Goal: Transaction & Acquisition: Purchase product/service

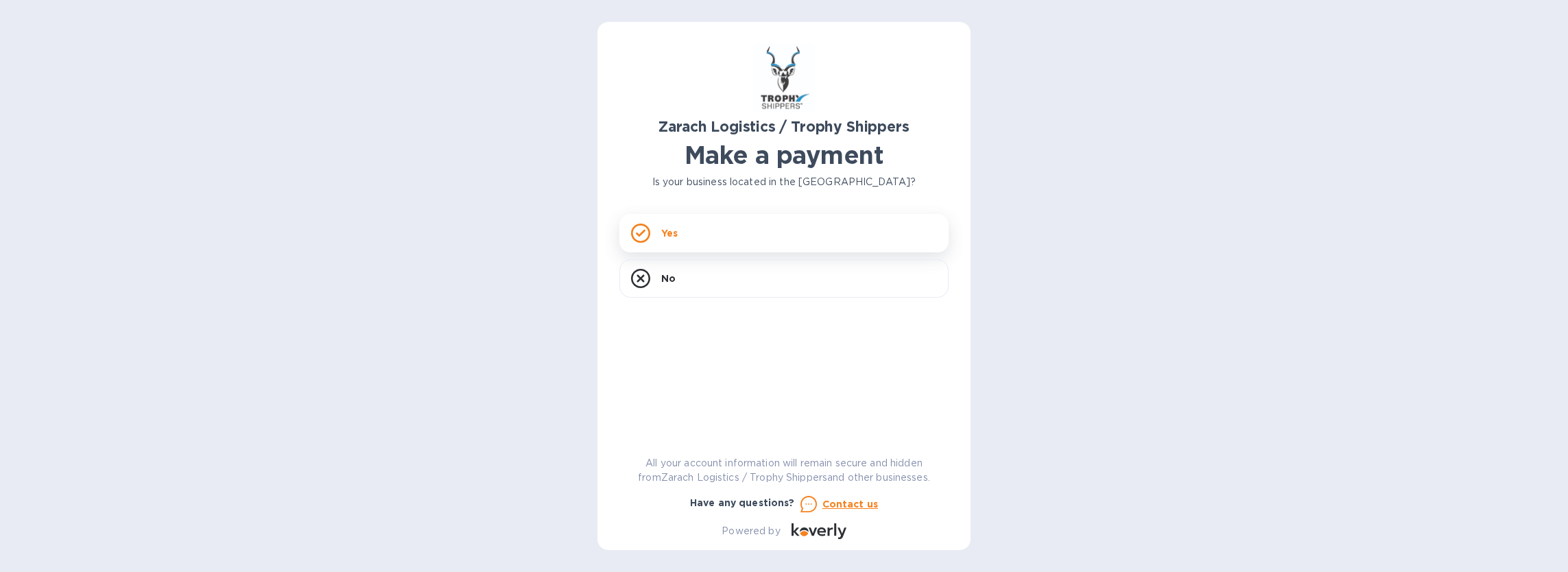
click at [673, 233] on p "Yes" at bounding box center [670, 232] width 16 height 13
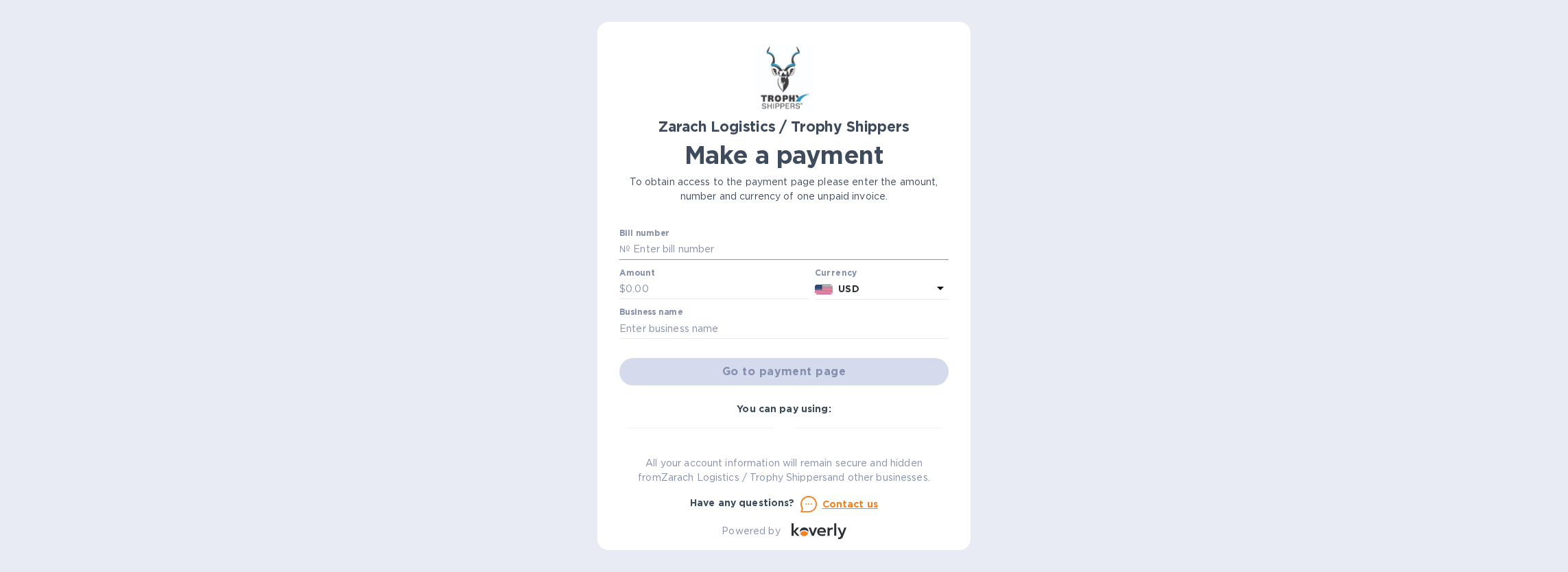
click at [636, 242] on input "text" at bounding box center [789, 249] width 319 height 21
type input "B00174761"
click at [635, 289] on input "text" at bounding box center [717, 289] width 184 height 21
click at [667, 290] on input "text" at bounding box center [717, 289] width 184 height 21
type input "953.60"
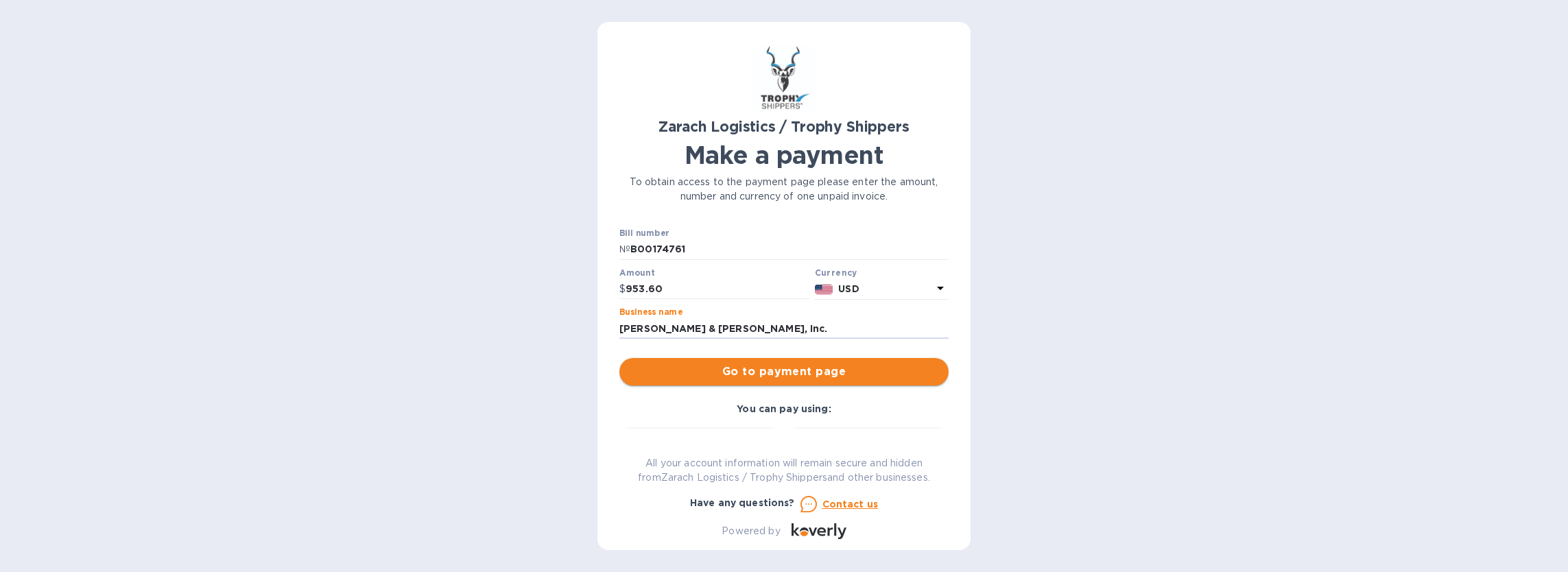
type input "[PERSON_NAME] & [PERSON_NAME], Inc."
click at [764, 367] on span "Go to payment page" at bounding box center [783, 371] width 307 height 16
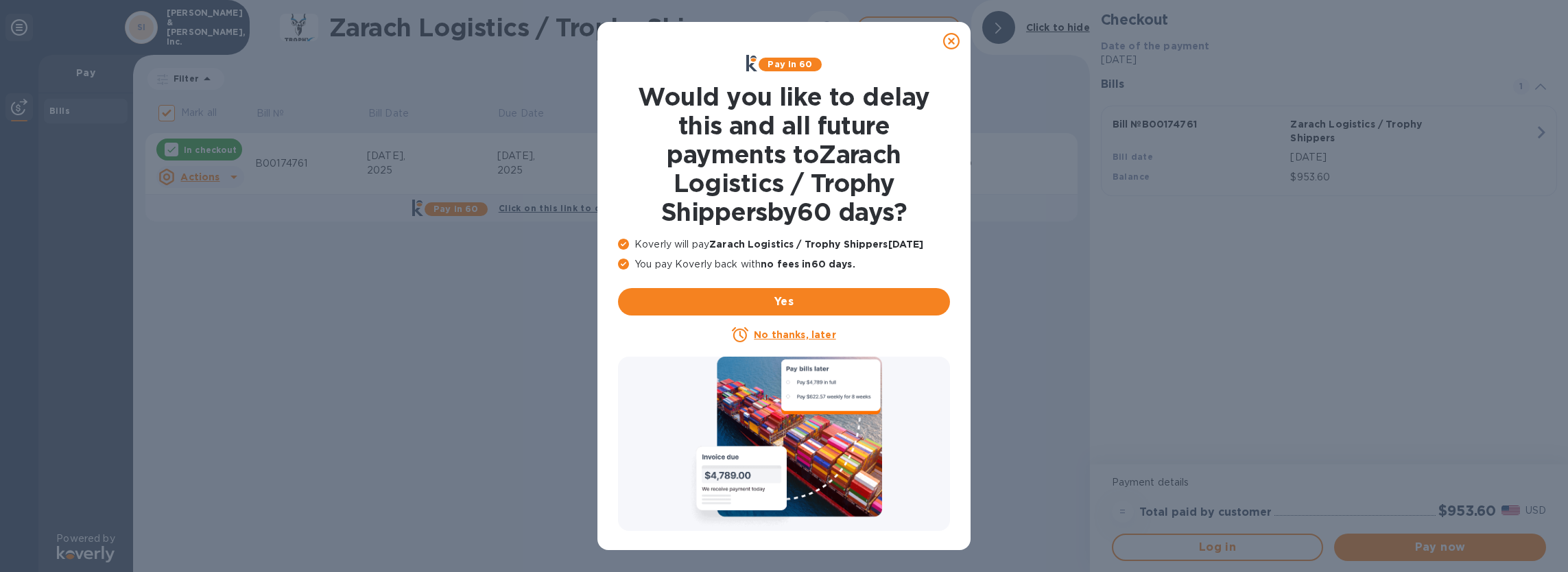
drag, startPoint x: 958, startPoint y: 38, endPoint x: 879, endPoint y: 130, distance: 121.3
click at [958, 39] on icon at bounding box center [951, 41] width 16 height 16
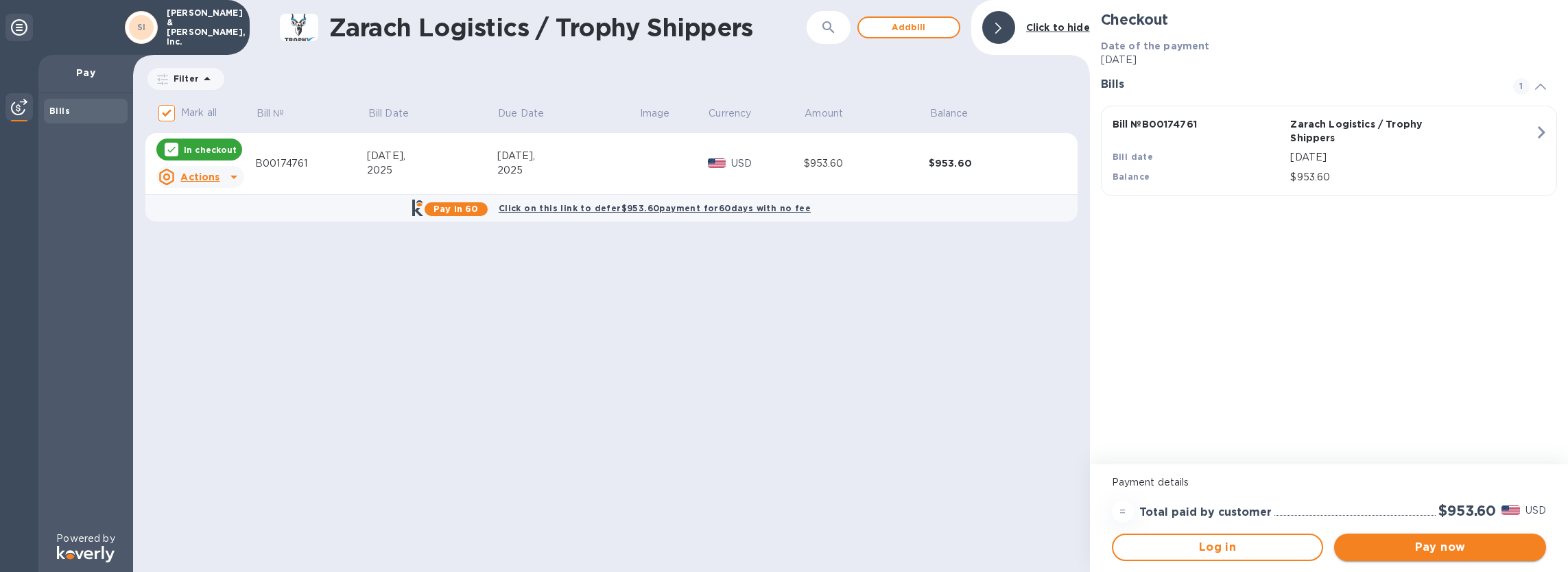
click at [1437, 543] on span "Pay now" at bounding box center [1439, 547] width 190 height 16
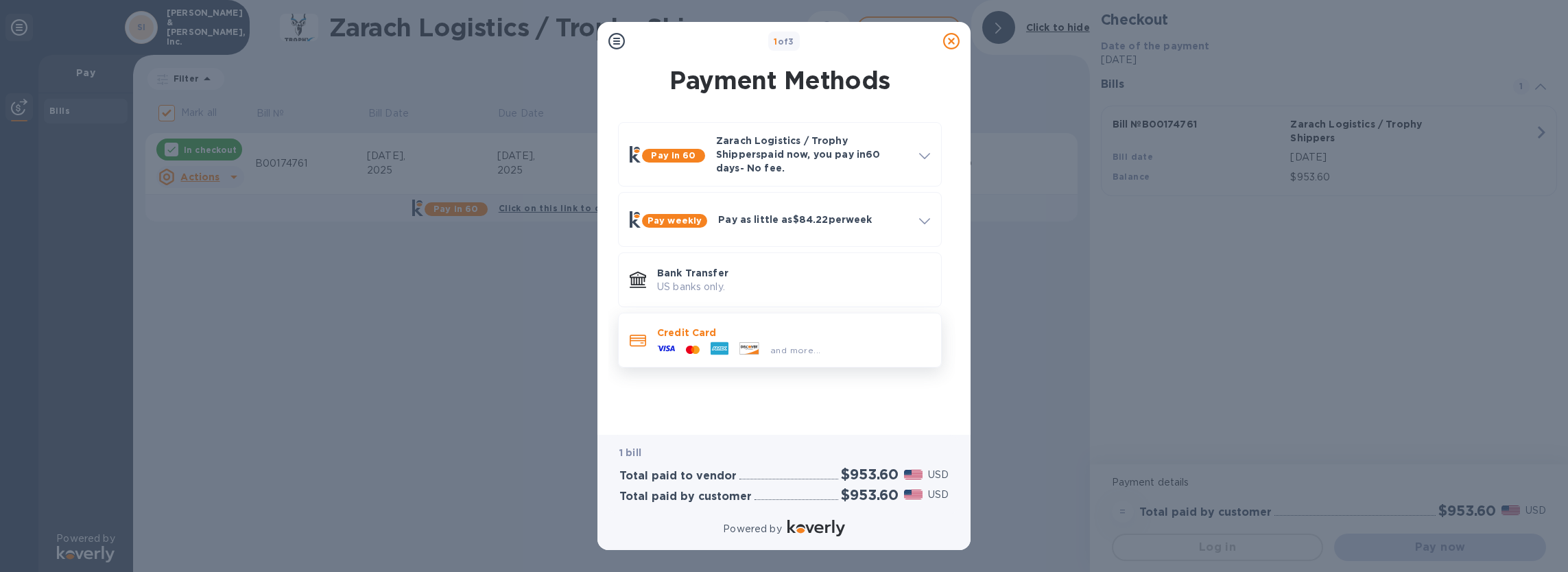
click at [671, 339] on icon at bounding box center [666, 348] width 18 height 18
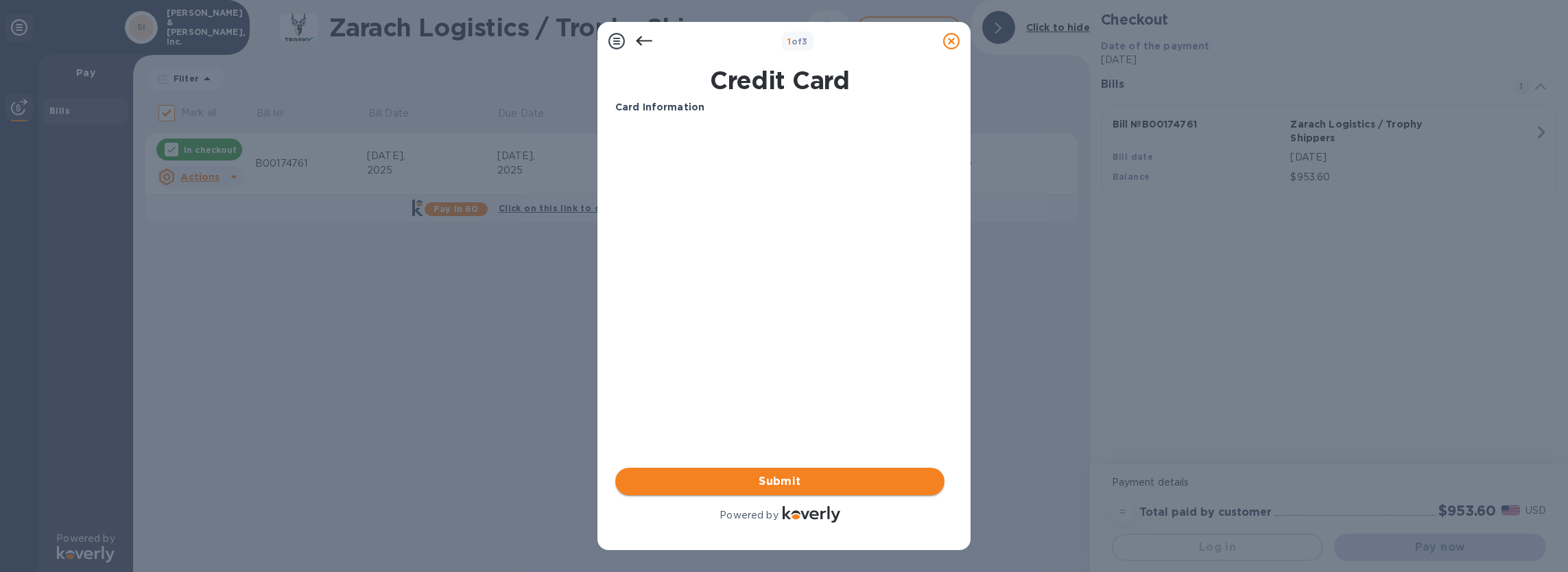
click at [782, 474] on span "Submit" at bounding box center [779, 481] width 307 height 16
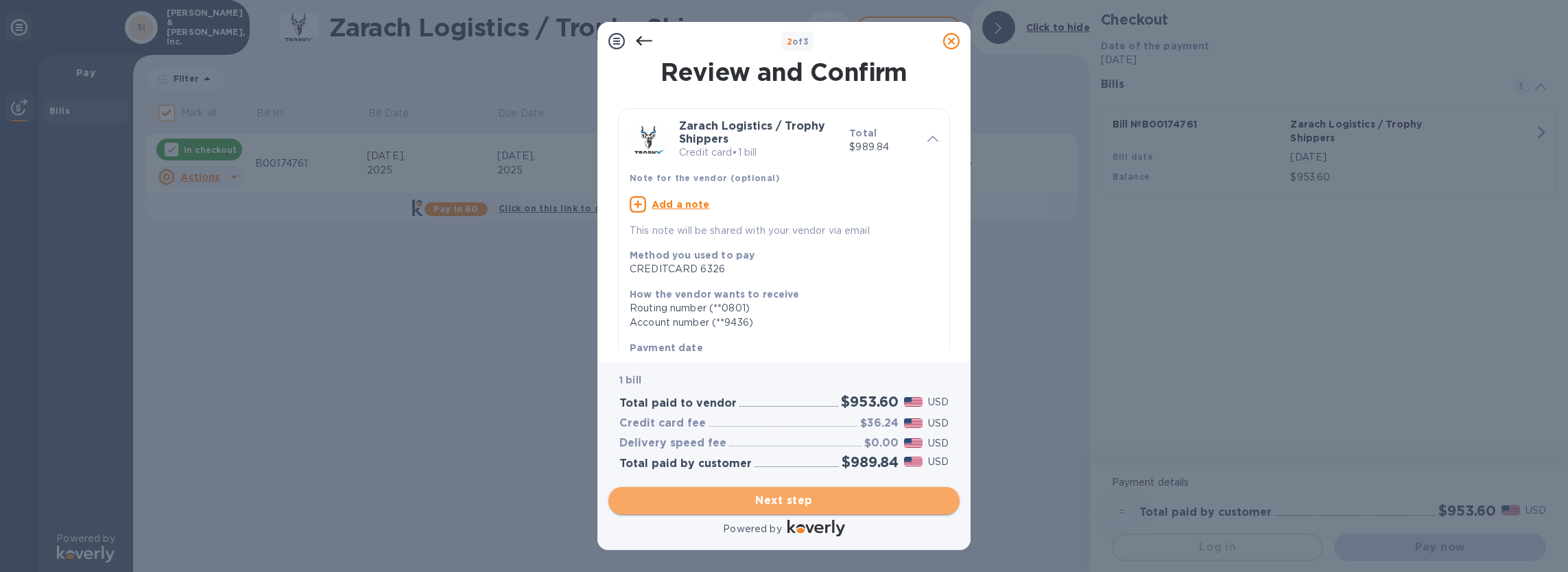
click at [779, 496] on span "Next step" at bounding box center [784, 500] width 329 height 16
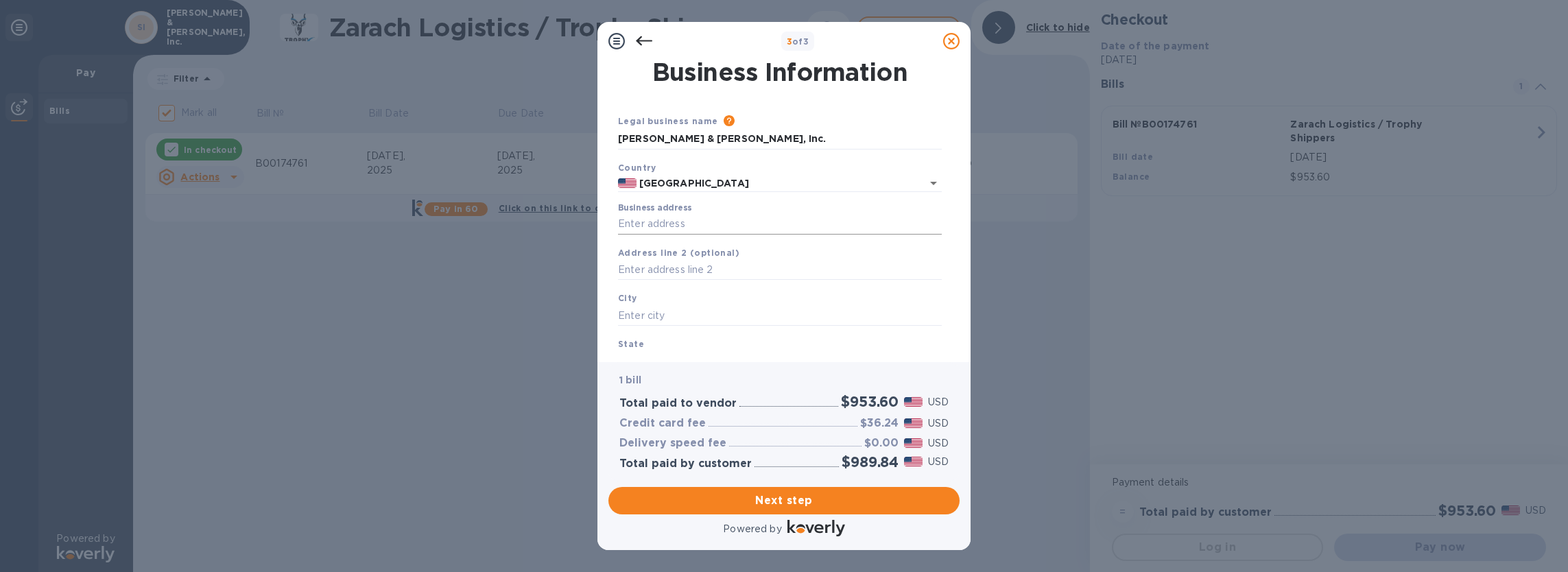
click at [676, 224] on input "Business address" at bounding box center [780, 224] width 324 height 21
click at [644, 40] on icon at bounding box center [644, 40] width 16 height 10
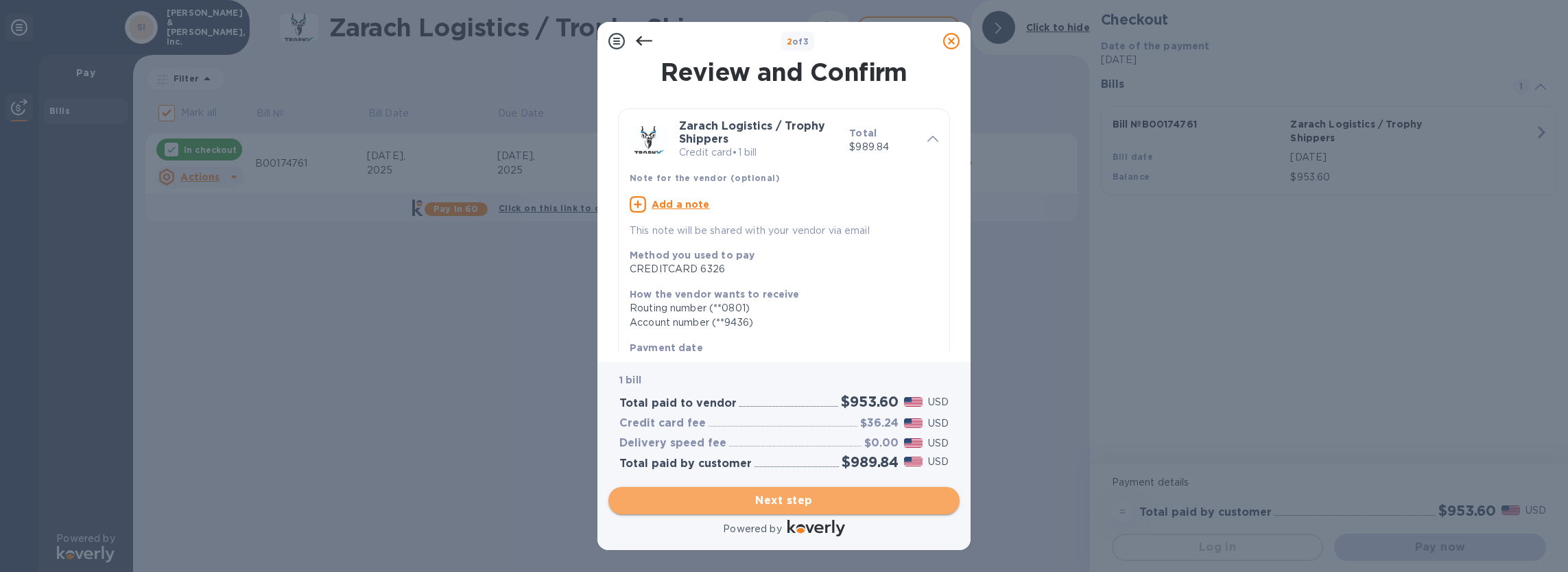
click at [771, 503] on span "Next step" at bounding box center [784, 500] width 329 height 16
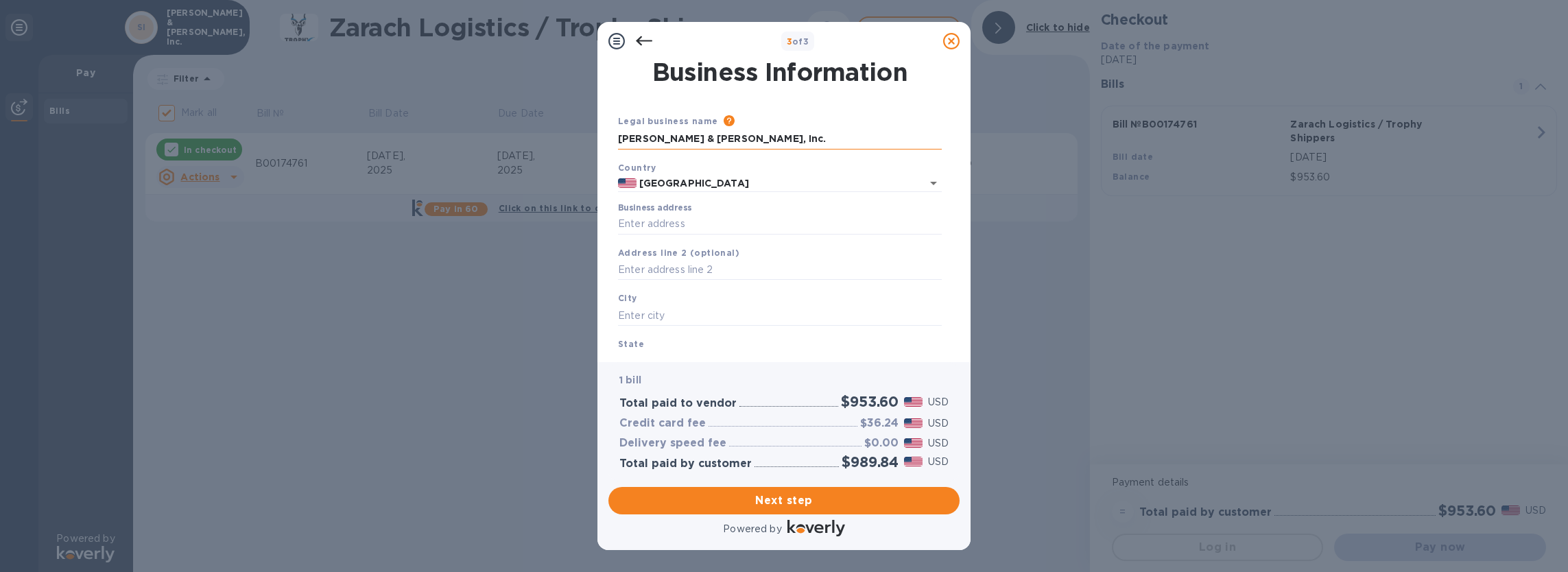
click at [762, 141] on input "[PERSON_NAME] & [PERSON_NAME], Inc." at bounding box center [780, 139] width 324 height 21
drag, startPoint x: 747, startPoint y: 139, endPoint x: 483, endPoint y: 131, distance: 264.1
click at [483, 131] on div "3 of 3 Business Information Legal business name Please provide the legal name t…" at bounding box center [784, 286] width 1568 height 572
type input "[STREET_ADDRESS][PERSON_NAME]"
type input "Saginaw"
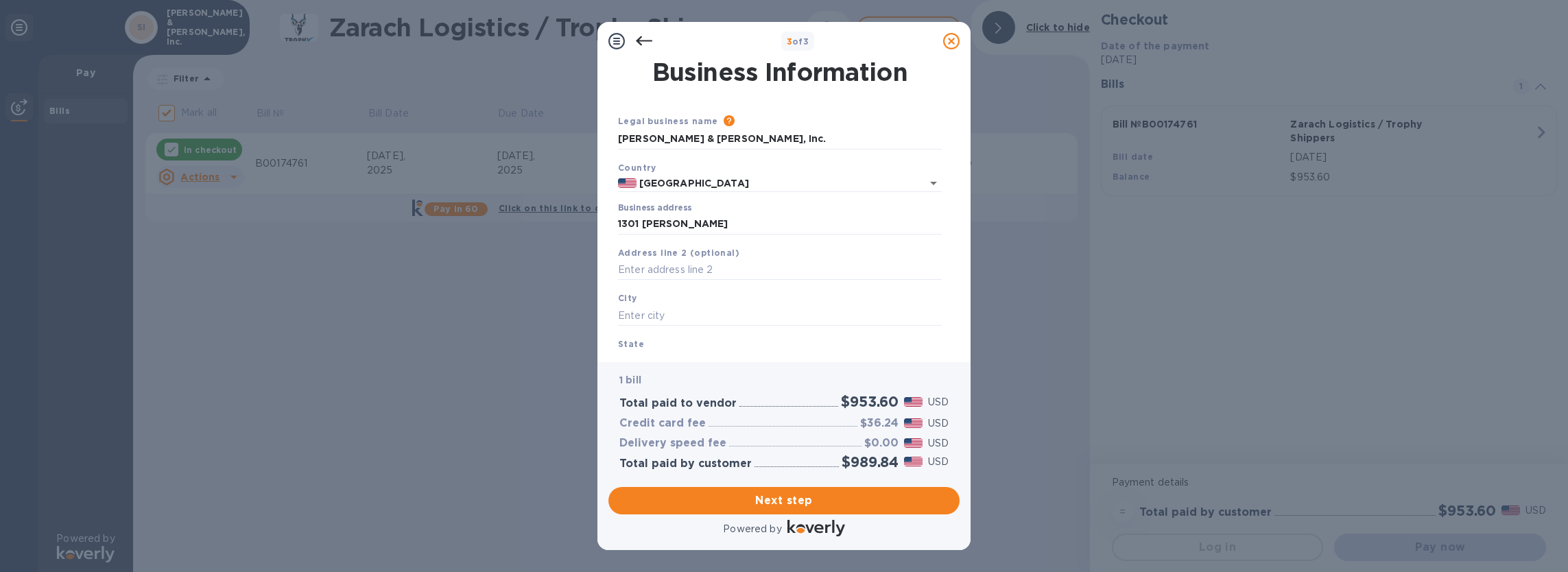
type input "[GEOGRAPHIC_DATA]"
type input "76131"
click at [657, 352] on div "Business Information Legal business name Please provide the legal name that app…" at bounding box center [784, 210] width 374 height 301
click at [623, 343] on b "State" at bounding box center [631, 343] width 26 height 10
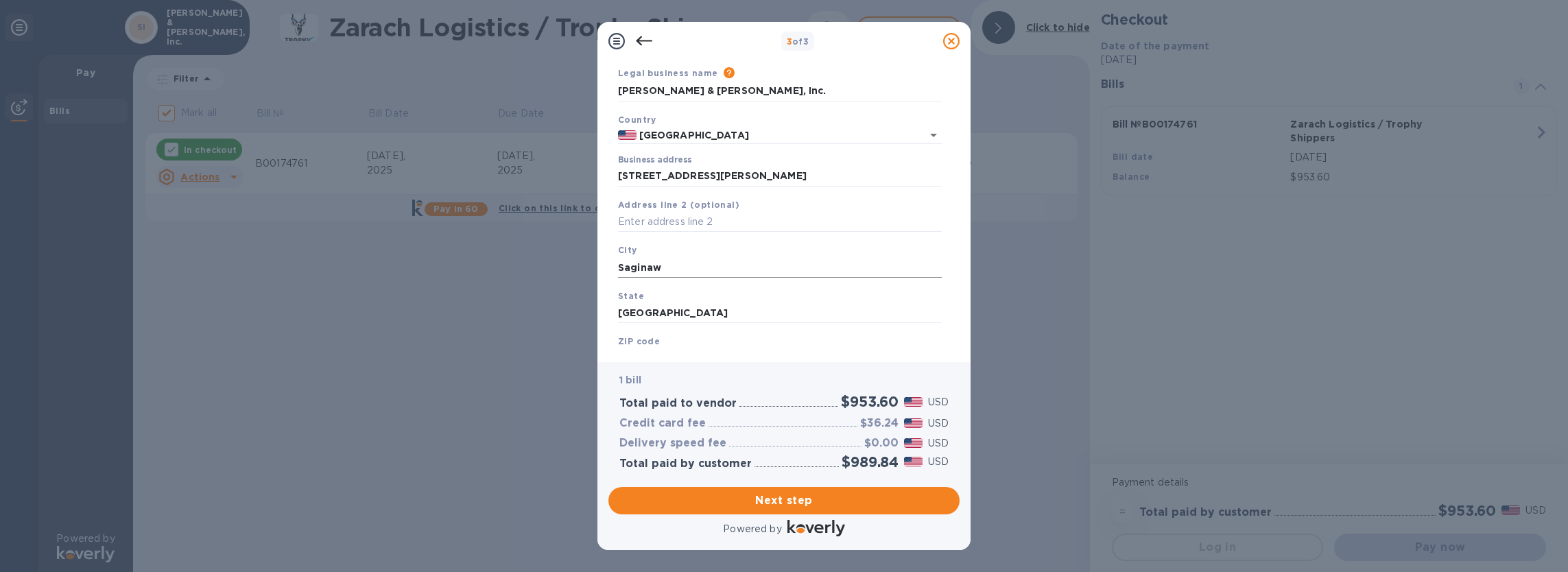
scroll to position [99, 0]
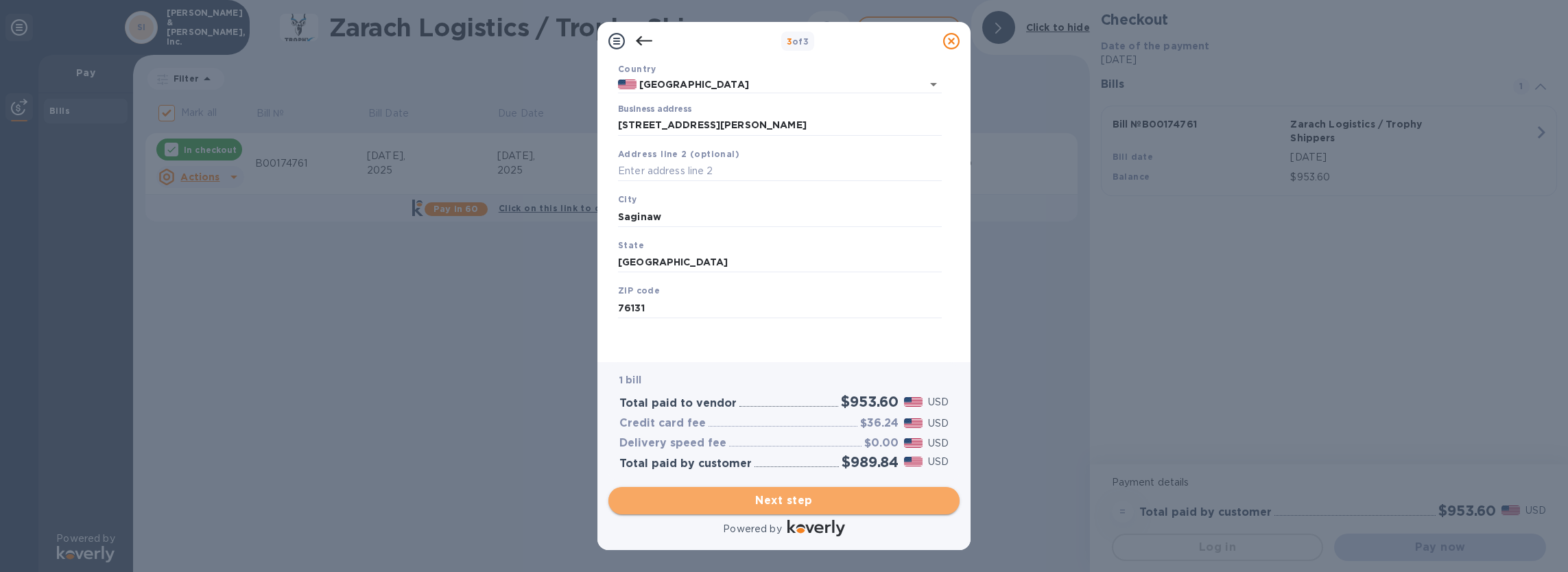
click at [780, 496] on span "Next step" at bounding box center [784, 500] width 329 height 16
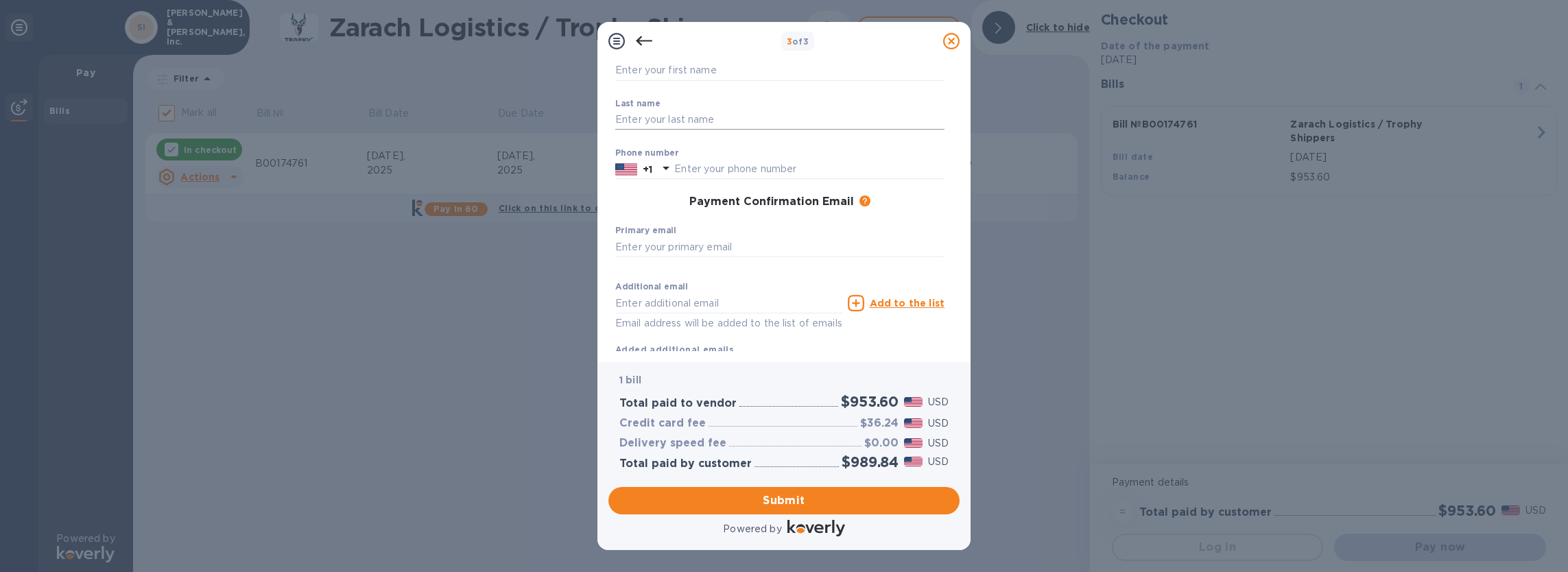
click at [659, 121] on input "text" at bounding box center [780, 120] width 329 height 21
type input "[PERSON_NAME]"
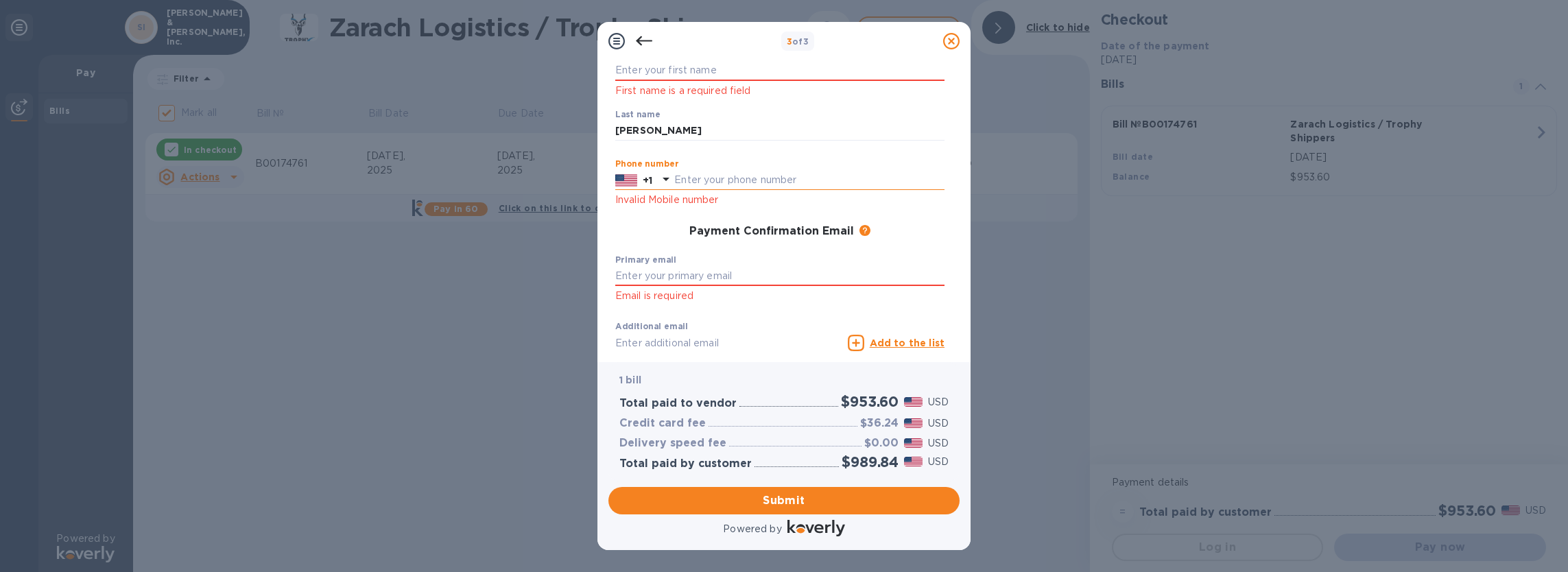
click at [721, 181] on input "text" at bounding box center [809, 180] width 270 height 21
type input "8178221115"
type input "[PERSON_NAME]"
type input "[EMAIL_ADDRESS][DOMAIN_NAME]"
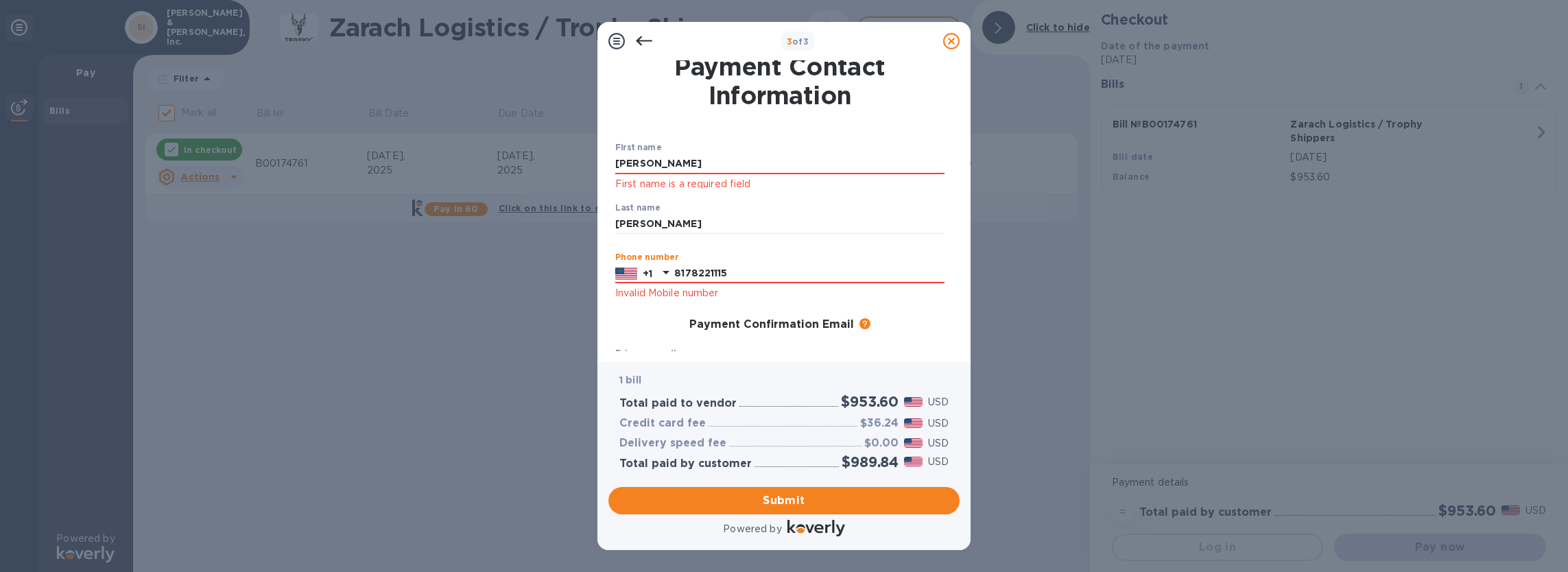
scroll to position [0, 0]
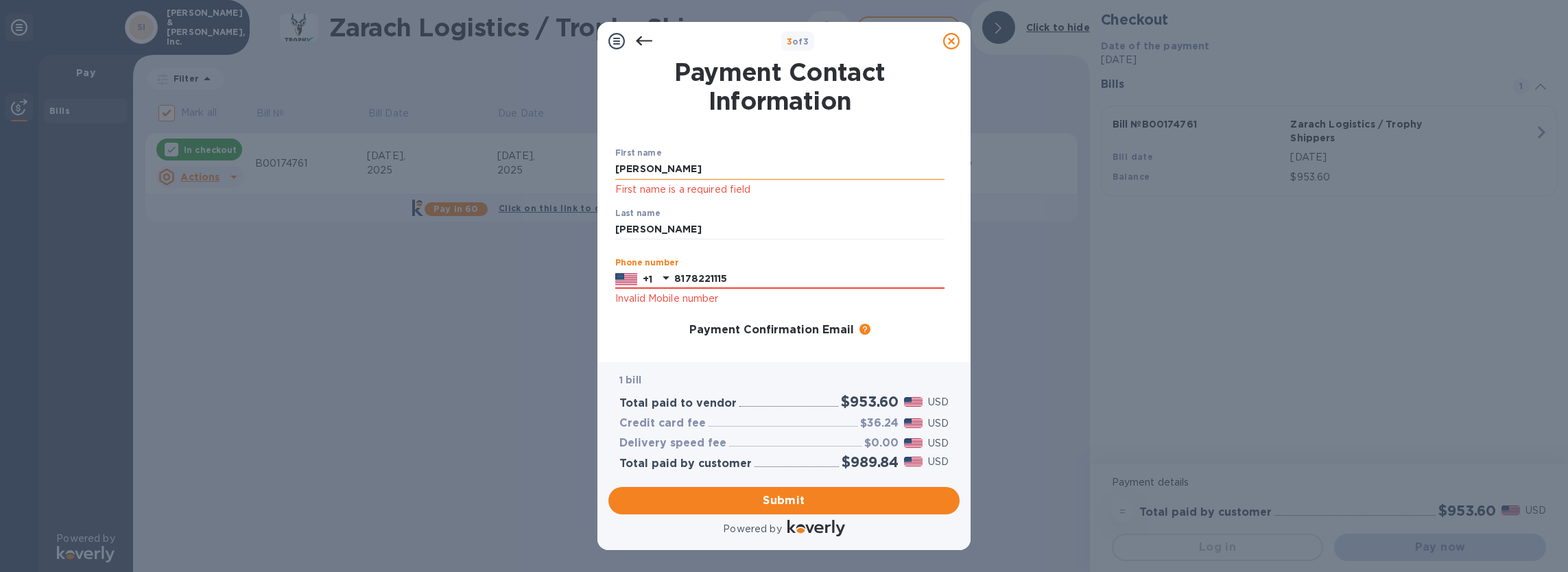
click at [696, 174] on input "[PERSON_NAME]" at bounding box center [780, 169] width 329 height 21
type input "[PERSON_NAME]"
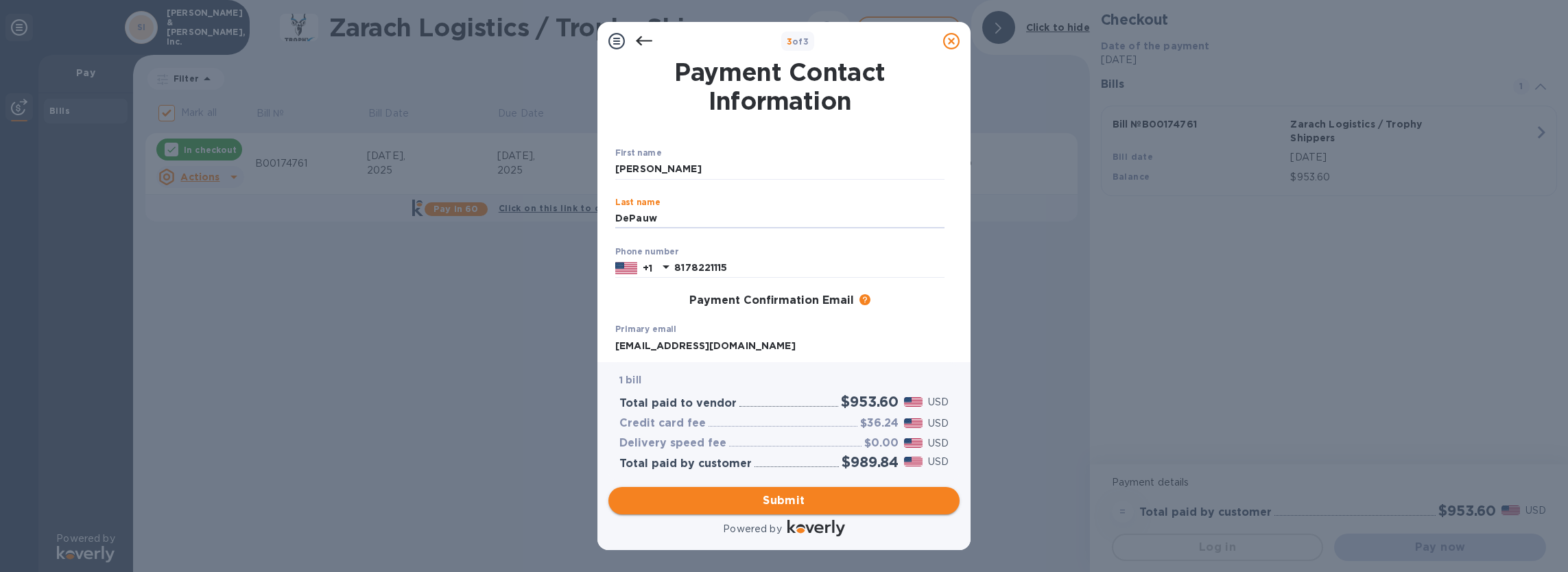
type input "DePauw"
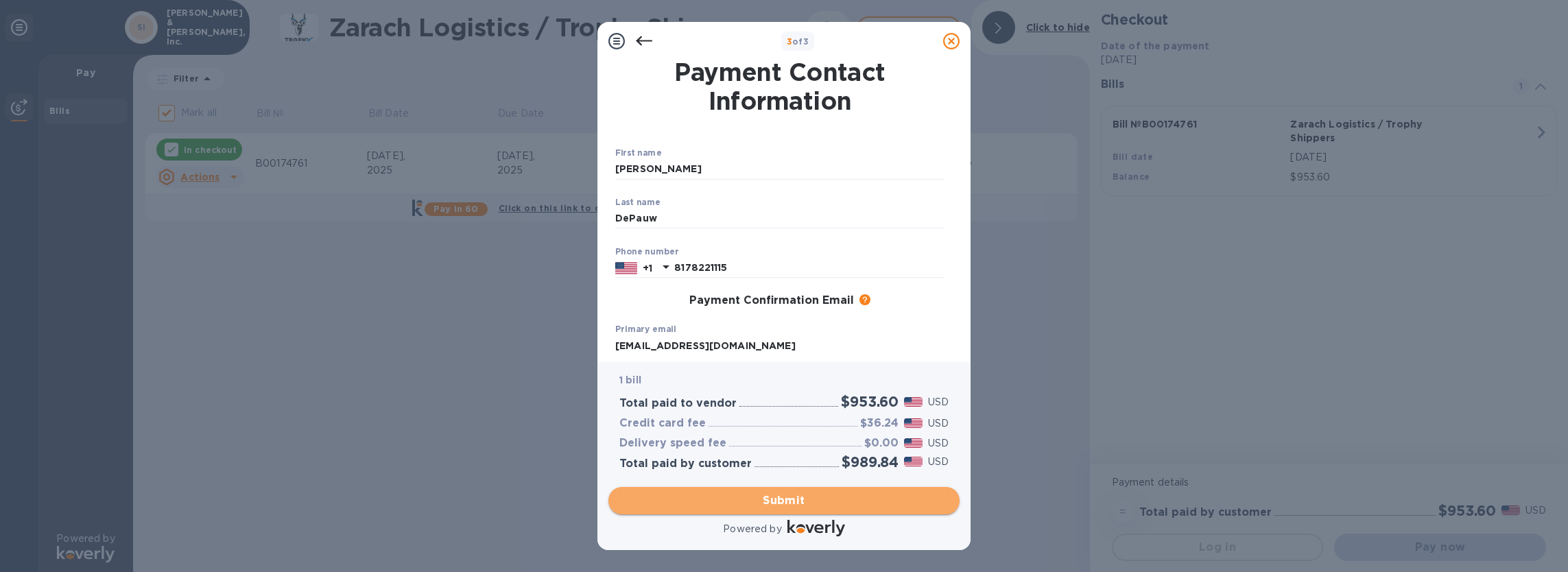
click at [782, 497] on span "Submit" at bounding box center [784, 500] width 329 height 16
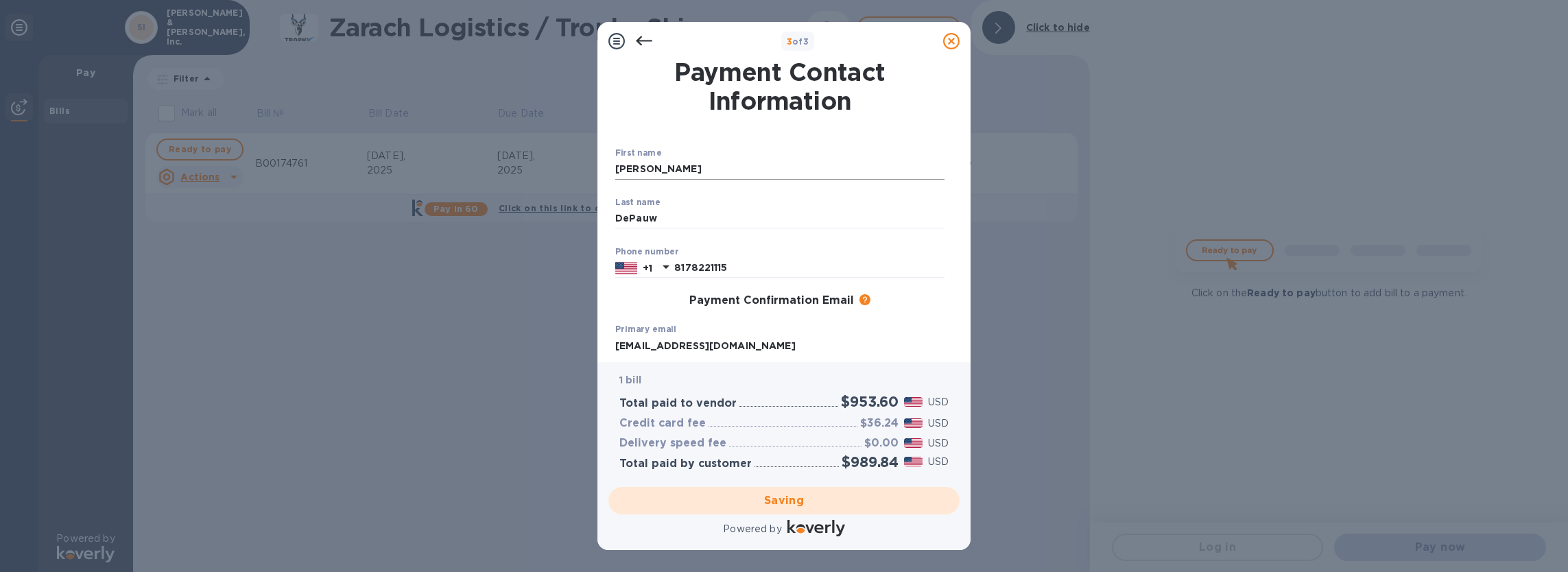
checkbox input "false"
